Goal: Task Accomplishment & Management: Manage account settings

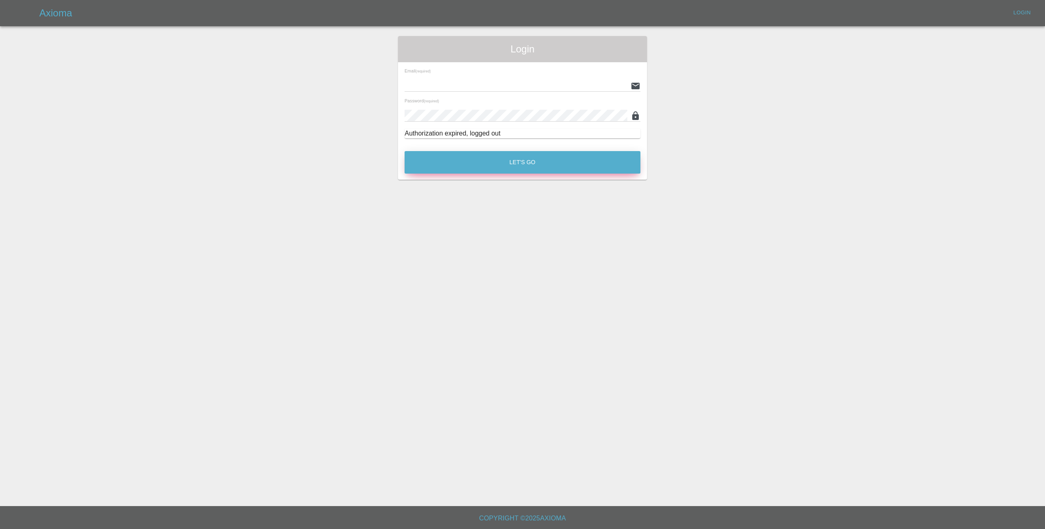
type input "lmfsmartrepairs@outlook.com"
click at [529, 165] on button "Let's Go" at bounding box center [522, 162] width 236 height 23
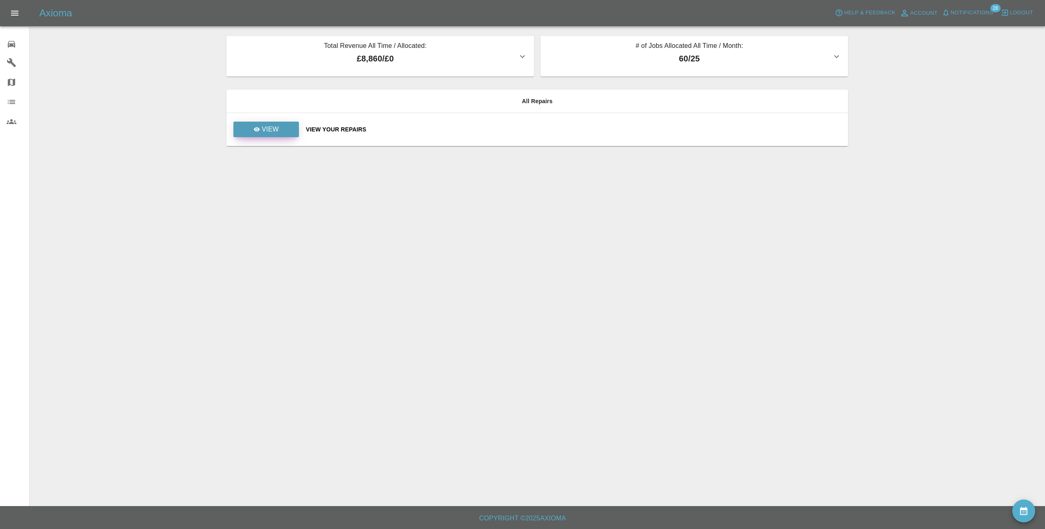
click at [274, 131] on p "View" at bounding box center [270, 129] width 17 height 10
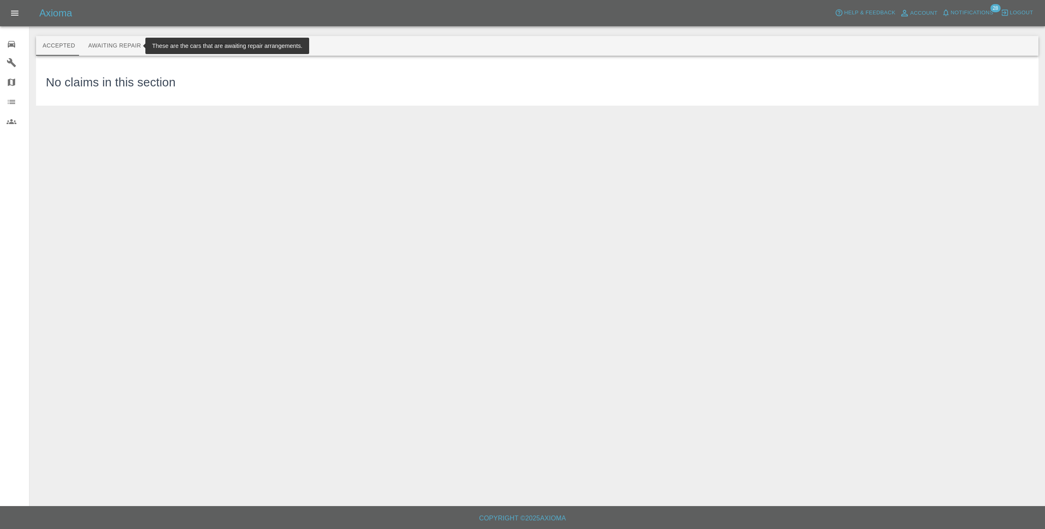
click at [115, 50] on button "Awaiting Repair" at bounding box center [114, 46] width 66 height 20
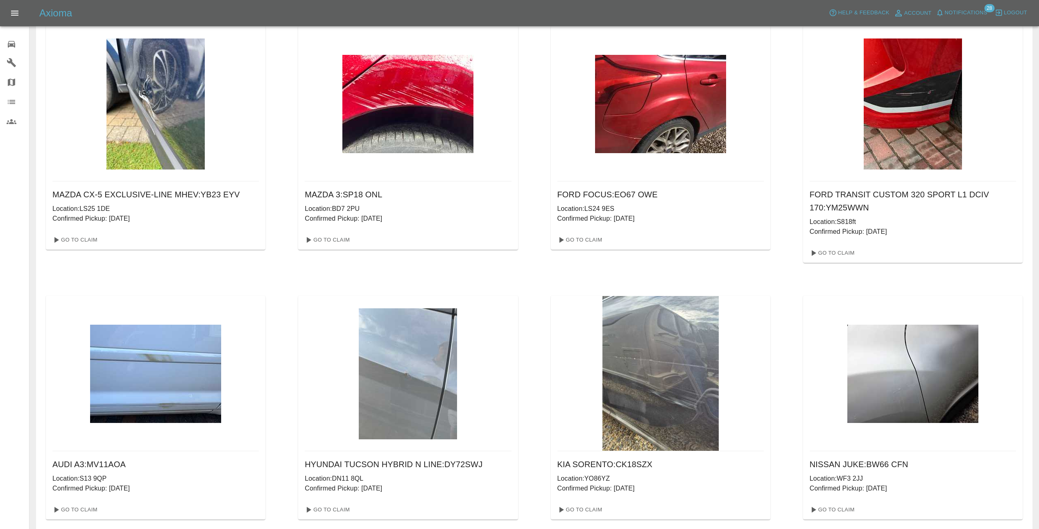
scroll to position [41, 0]
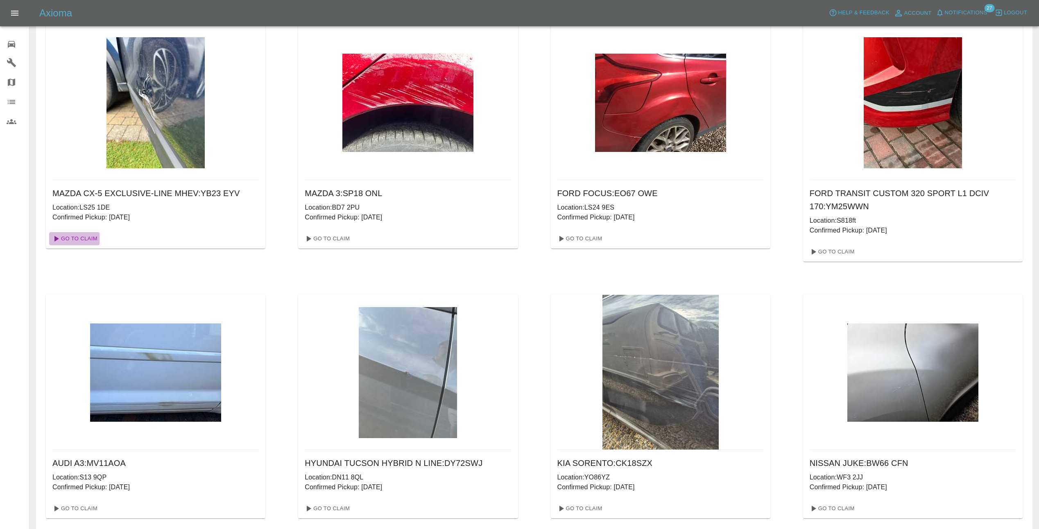
click at [83, 237] on link "Go To Claim" at bounding box center [74, 238] width 50 height 13
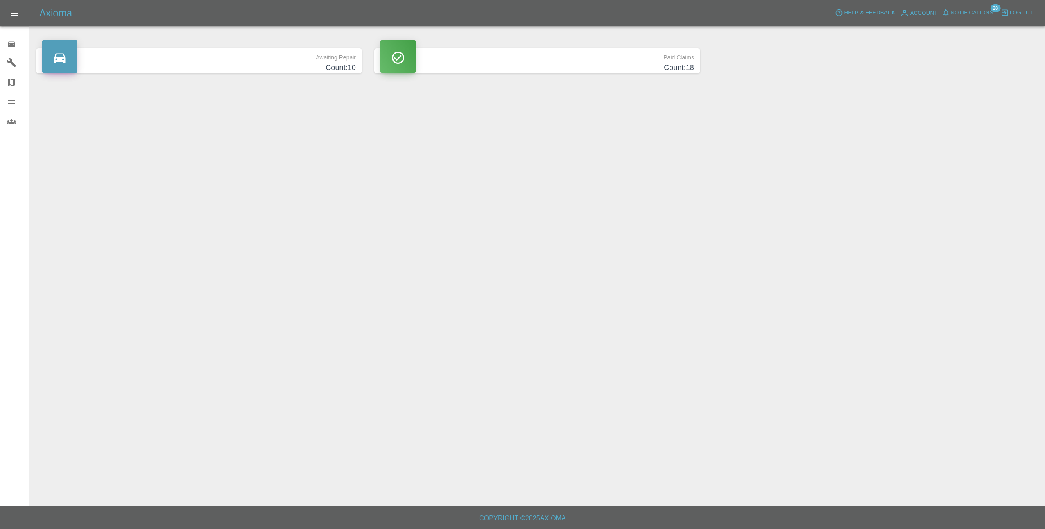
click at [971, 7] on button "Notifications" at bounding box center [968, 13] width 56 height 13
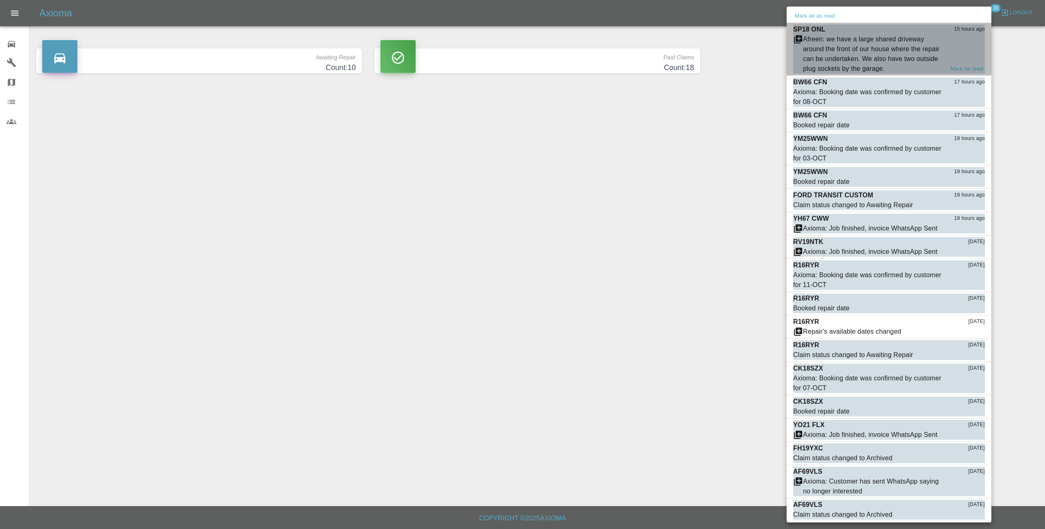
click at [893, 61] on div "Afreen: we have a large shared driveway around the front of our house where the…" at bounding box center [873, 53] width 141 height 39
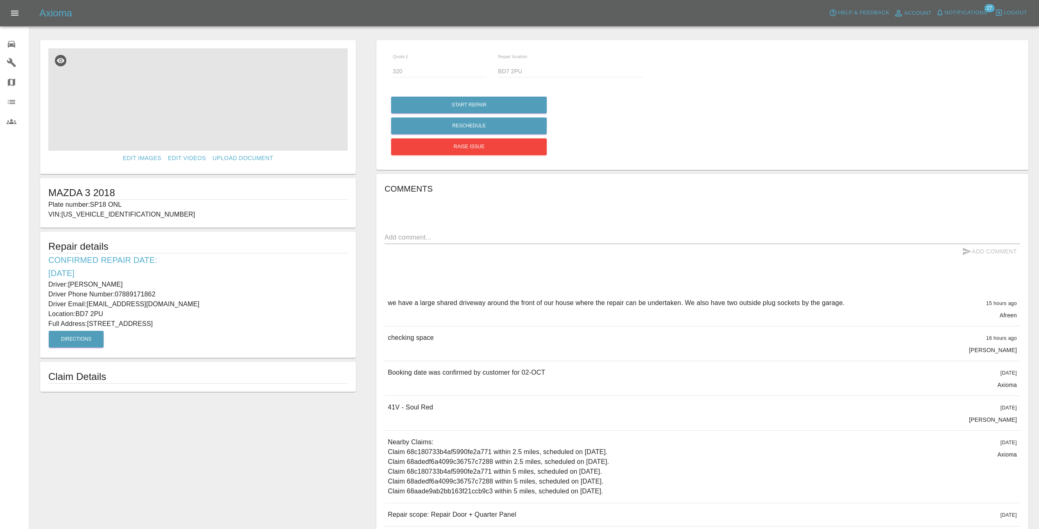
click at [224, 119] on img at bounding box center [197, 99] width 299 height 102
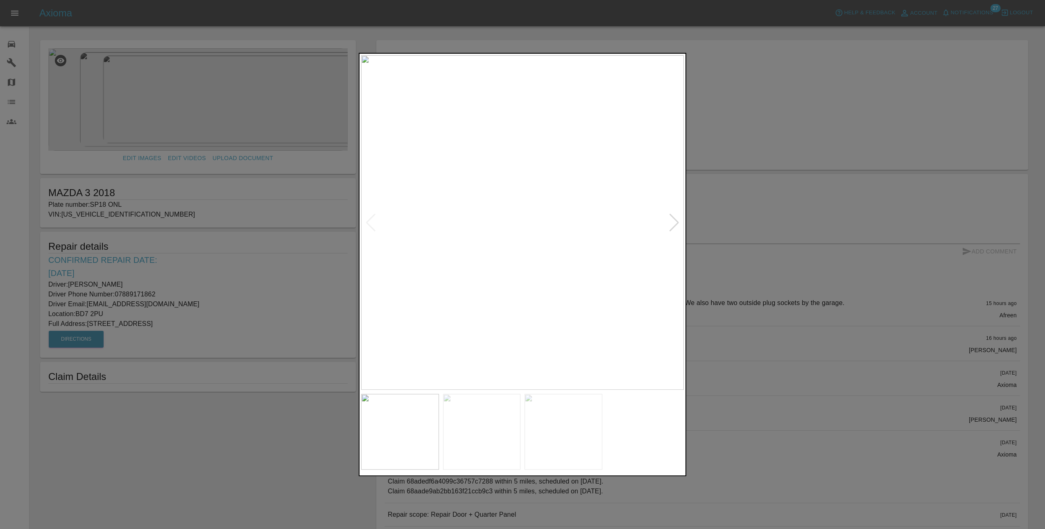
click at [675, 221] on div at bounding box center [674, 223] width 11 height 18
click at [675, 221] on img at bounding box center [522, 222] width 323 height 334
click at [493, 408] on img at bounding box center [482, 431] width 78 height 75
click at [416, 433] on img at bounding box center [400, 431] width 78 height 75
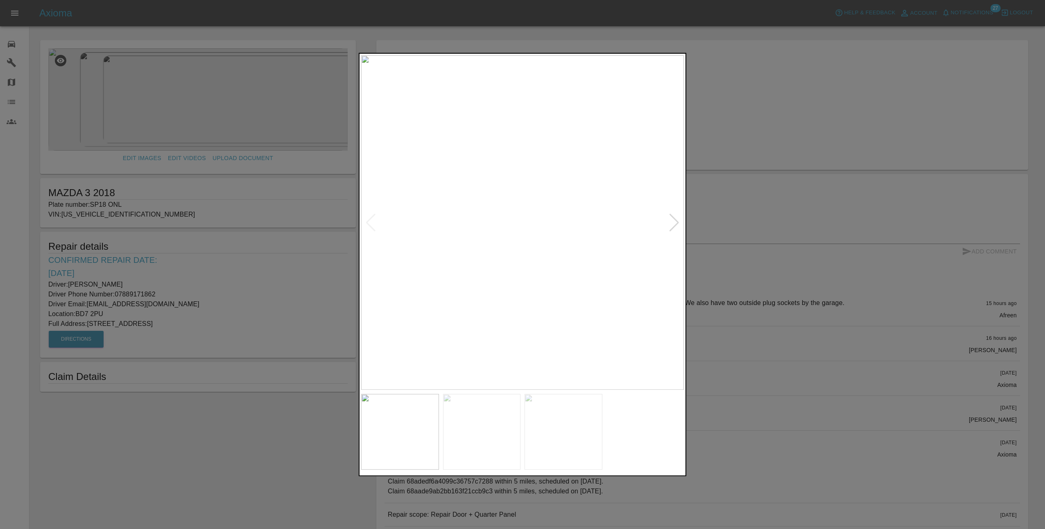
click at [783, 389] on div at bounding box center [522, 264] width 1045 height 529
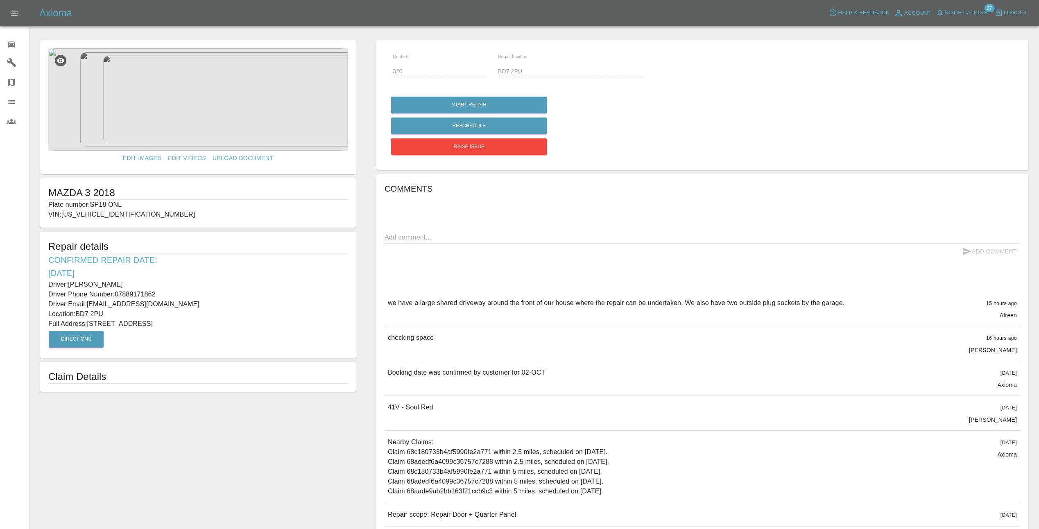
click at [226, 104] on img at bounding box center [197, 99] width 299 height 102
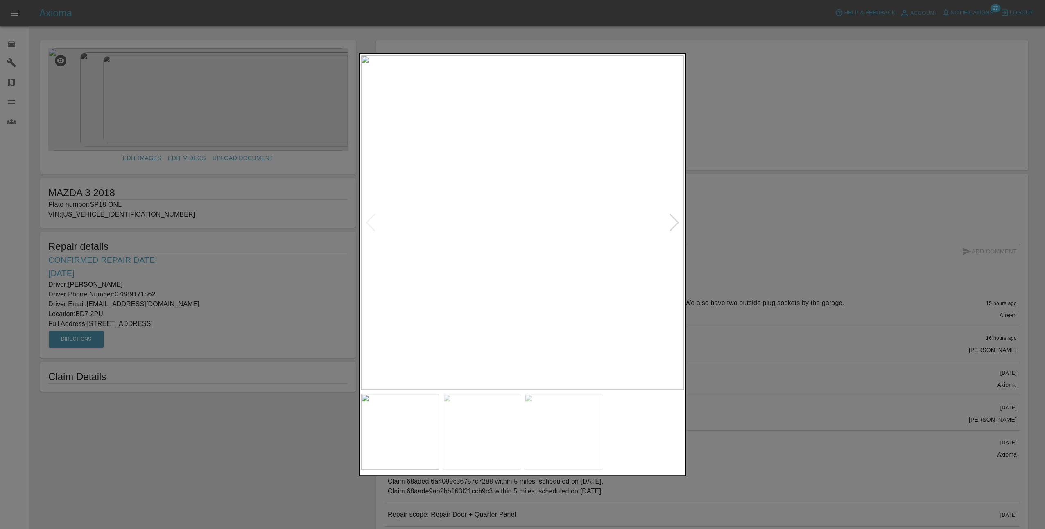
click at [676, 224] on div at bounding box center [674, 223] width 11 height 18
click at [820, 400] on div at bounding box center [522, 264] width 1045 height 529
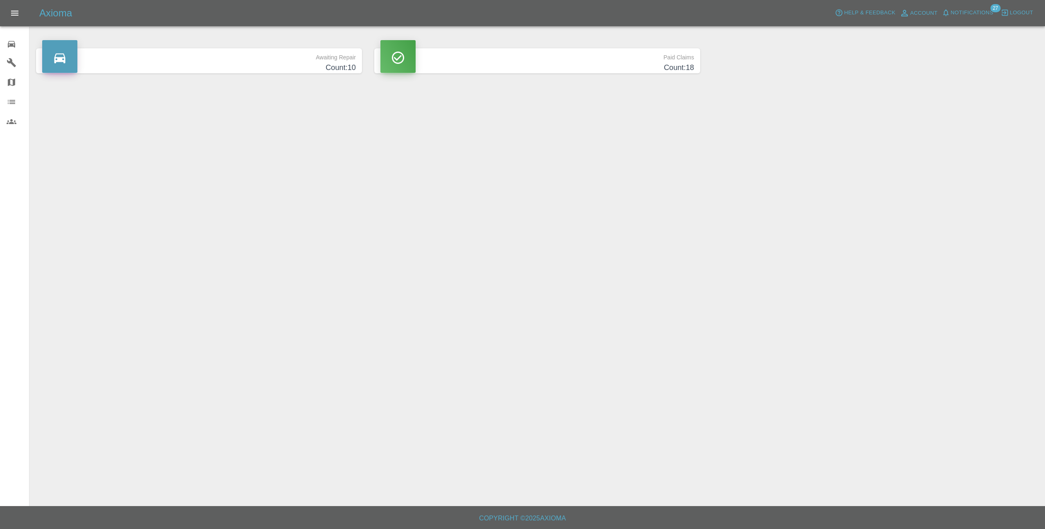
click at [258, 66] on h4 "Count: 10" at bounding box center [199, 67] width 314 height 11
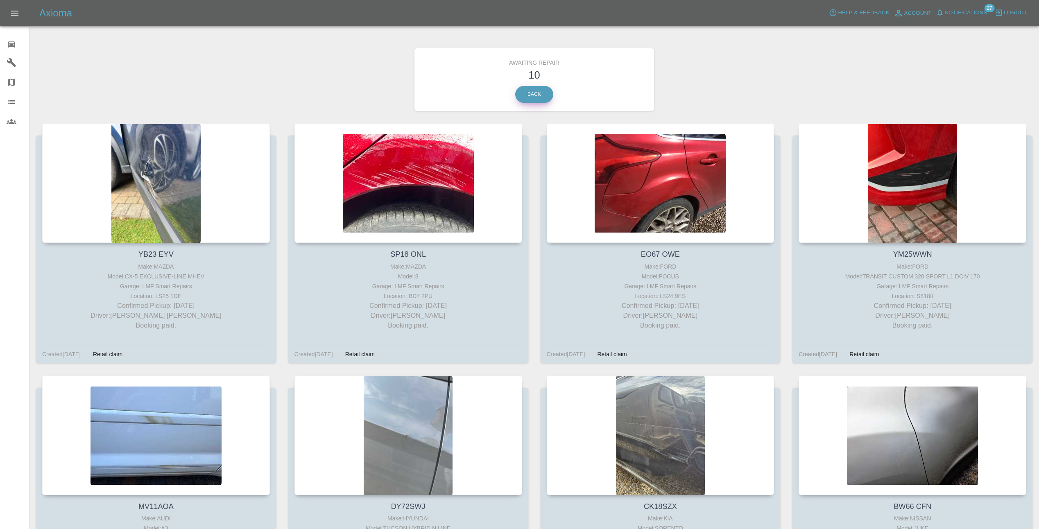
click at [527, 99] on link "Back" at bounding box center [534, 94] width 38 height 17
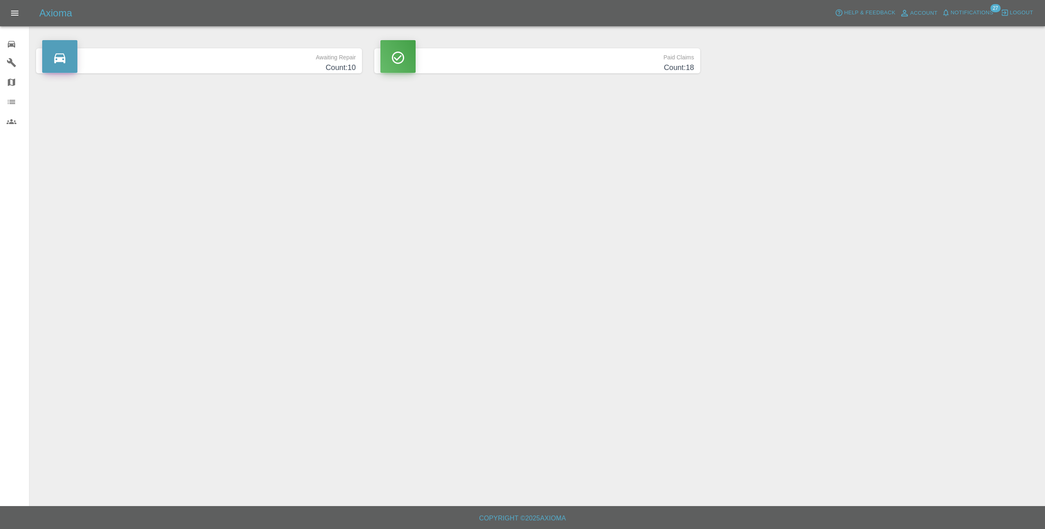
click at [435, 65] on h4 "Count: 18" at bounding box center [537, 67] width 314 height 11
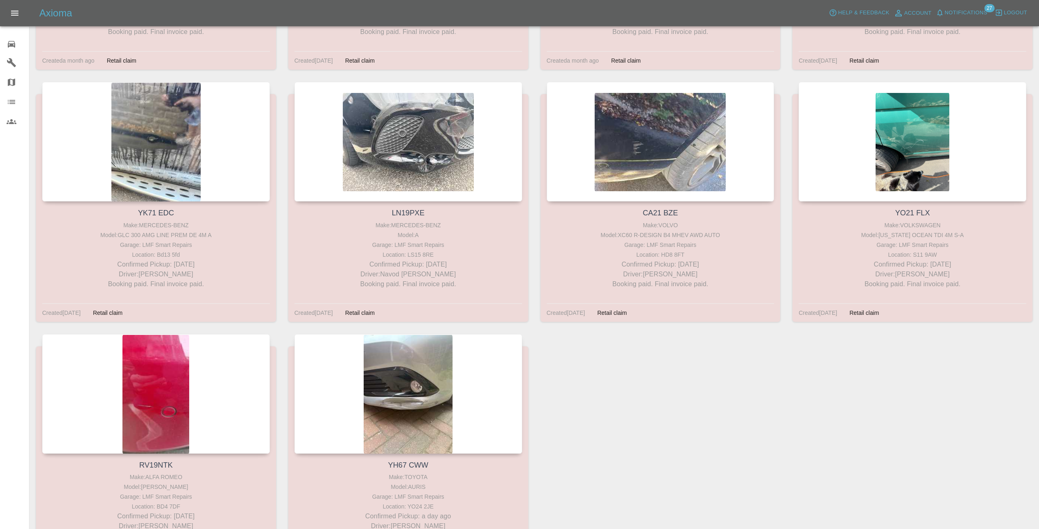
scroll to position [887, 0]
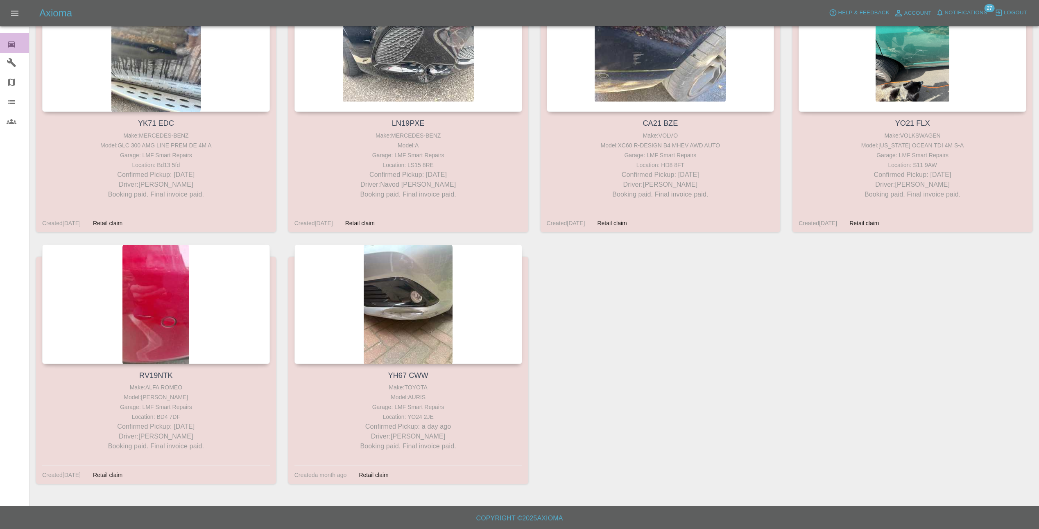
click at [19, 42] on div "0" at bounding box center [18, 43] width 23 height 12
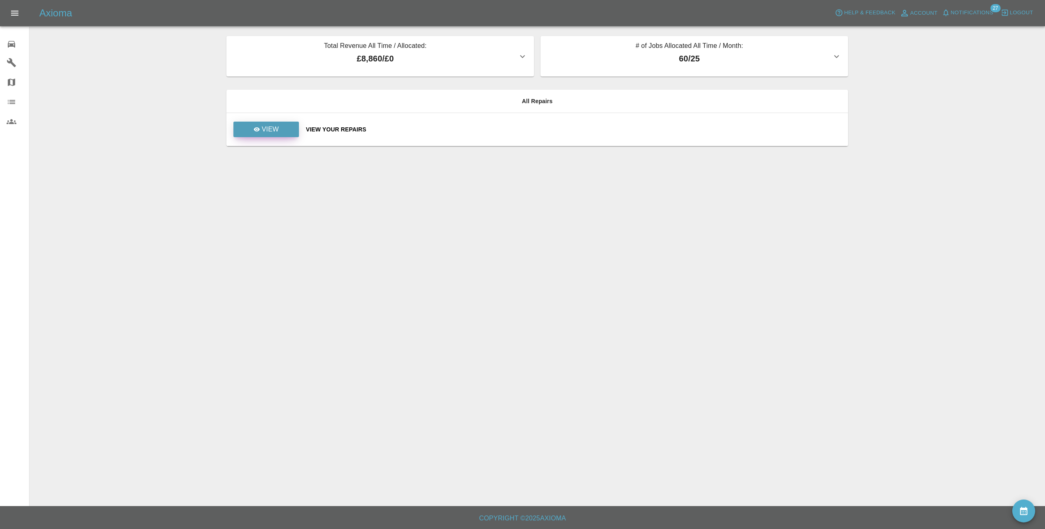
click at [271, 131] on p "View" at bounding box center [270, 129] width 17 height 10
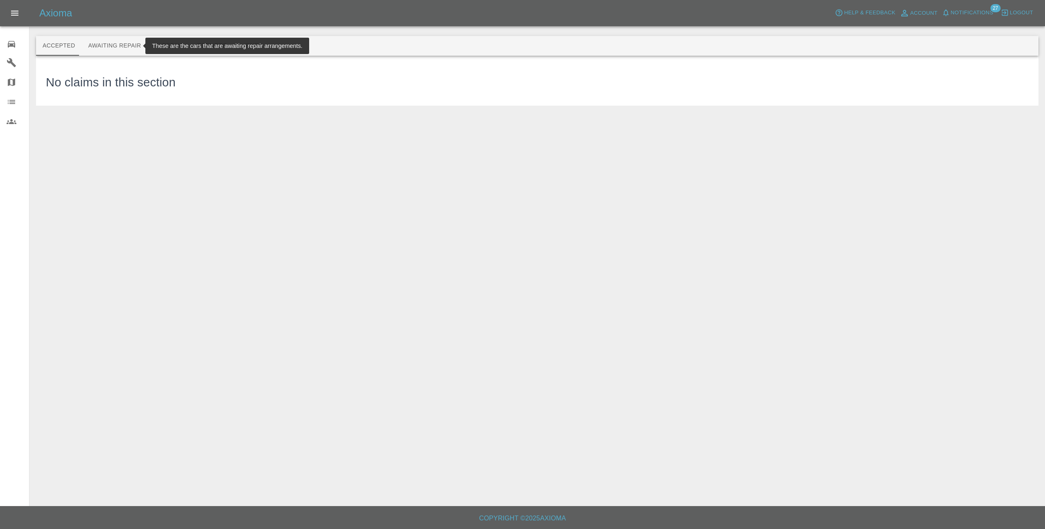
click at [101, 45] on button "Awaiting Repair" at bounding box center [114, 46] width 66 height 20
